Goal: Find specific page/section: Find specific page/section

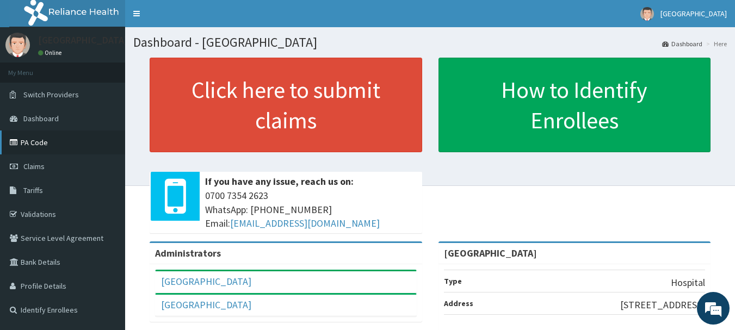
click at [72, 139] on link "PA Code" at bounding box center [62, 143] width 125 height 24
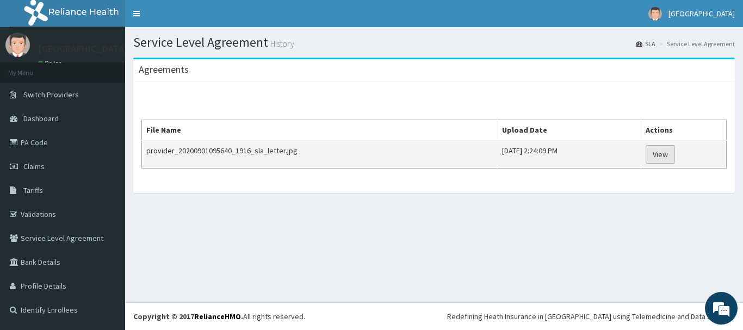
click at [675, 154] on link "View" at bounding box center [660, 154] width 29 height 18
